Goal: Check status: Check status

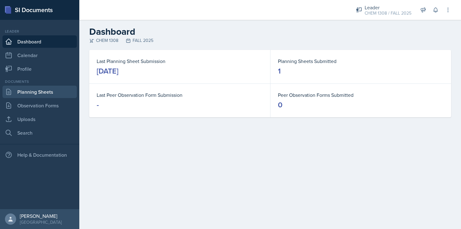
click at [32, 90] on link "Planning Sheets" at bounding box center [39, 91] width 74 height 12
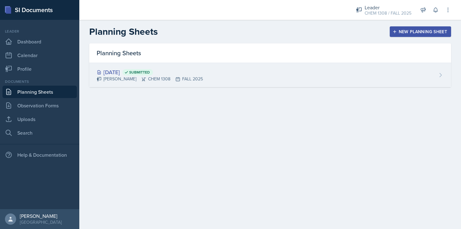
click at [153, 75] on span "Submitted" at bounding box center [137, 72] width 31 height 6
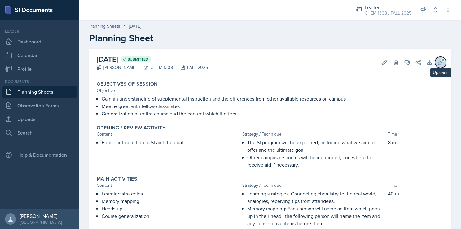
click at [437, 61] on icon at bounding box center [440, 62] width 6 height 6
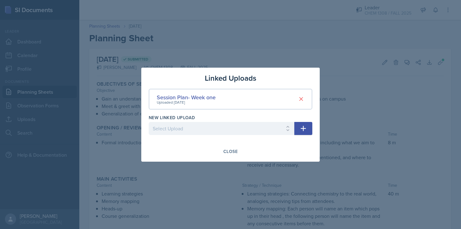
click at [306, 127] on icon "button" at bounding box center [302, 127] width 7 height 7
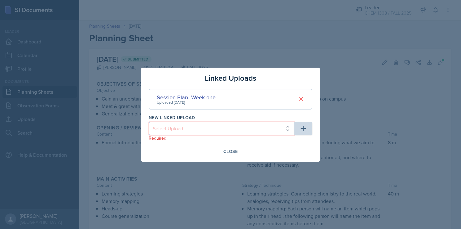
click at [283, 126] on select "Select Upload Chapter 11 (Session 2)" at bounding box center [222, 128] width 146 height 13
select select "c08db7da-8d21-4de9-b088-e25acd23bd73"
click at [149, 122] on select "Select Upload Chapter 11 (Session 2)" at bounding box center [222, 128] width 146 height 13
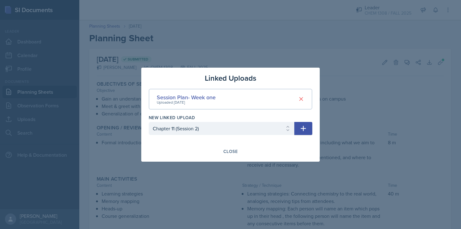
click at [306, 129] on icon "button" at bounding box center [302, 127] width 7 height 7
select select
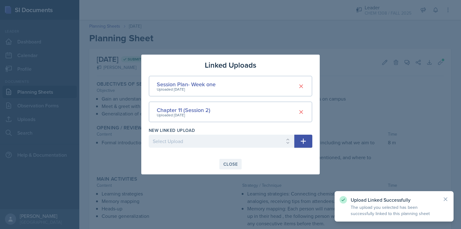
click at [233, 165] on div "Close" at bounding box center [230, 163] width 14 height 5
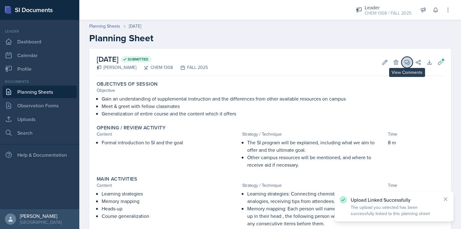
click at [404, 62] on icon at bounding box center [407, 62] width 6 height 6
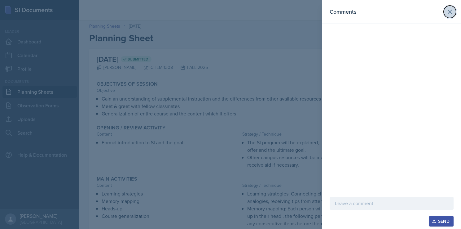
click at [451, 12] on icon at bounding box center [449, 11] width 7 height 7
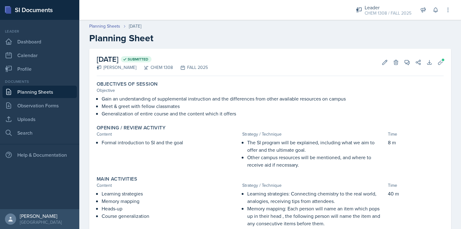
click at [347, 43] on h2 "Planning Sheet" at bounding box center [270, 38] width 362 height 11
click at [45, 46] on link "Dashboard" at bounding box center [39, 41] width 74 height 12
